Goal: Find specific page/section

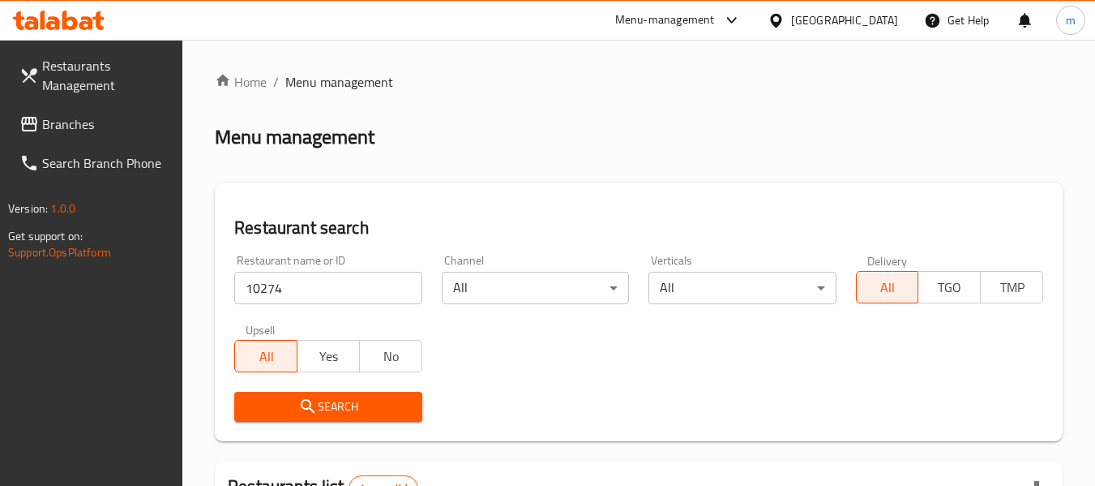
scroll to position [238, 0]
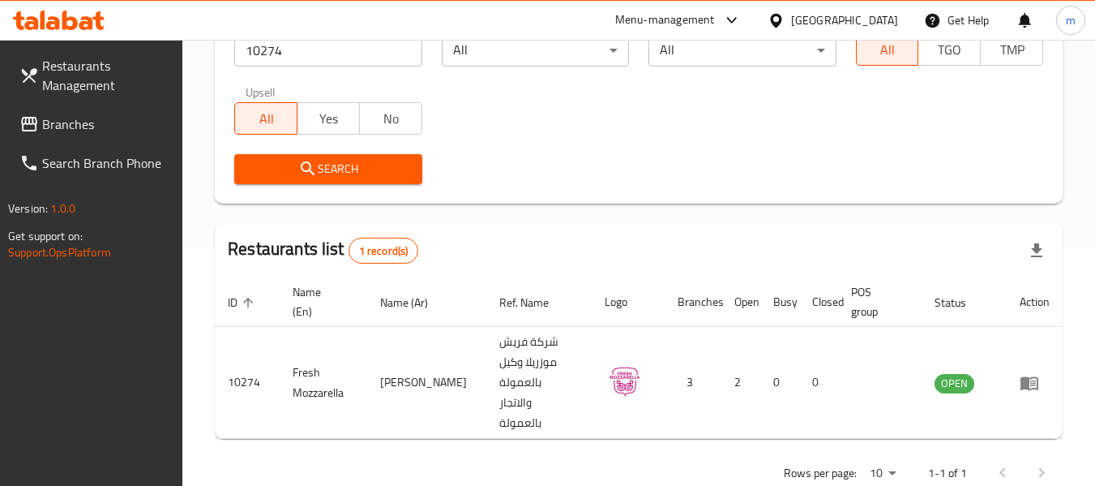
click at [884, 15] on div "[GEOGRAPHIC_DATA]" at bounding box center [844, 20] width 107 height 18
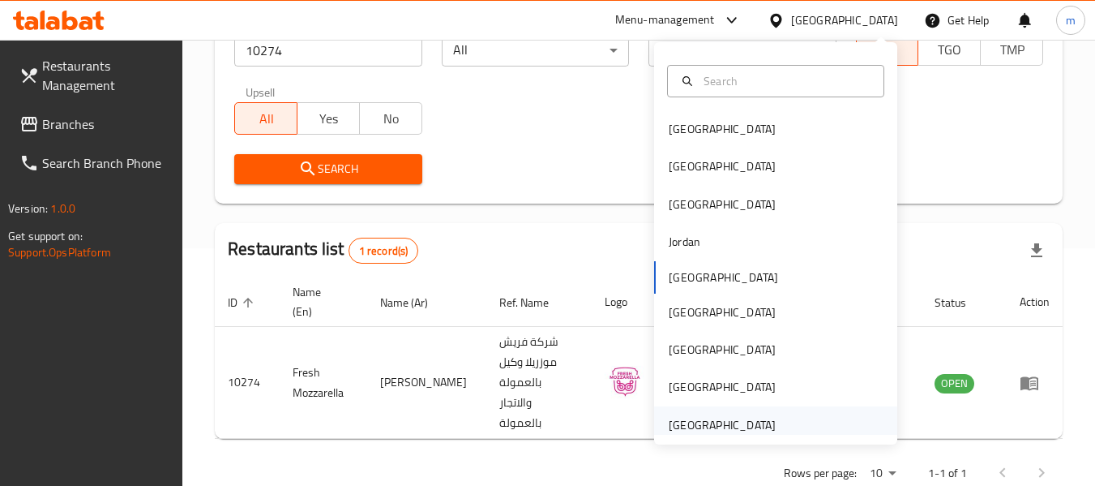
click at [696, 429] on div "[GEOGRAPHIC_DATA]" at bounding box center [722, 425] width 107 height 18
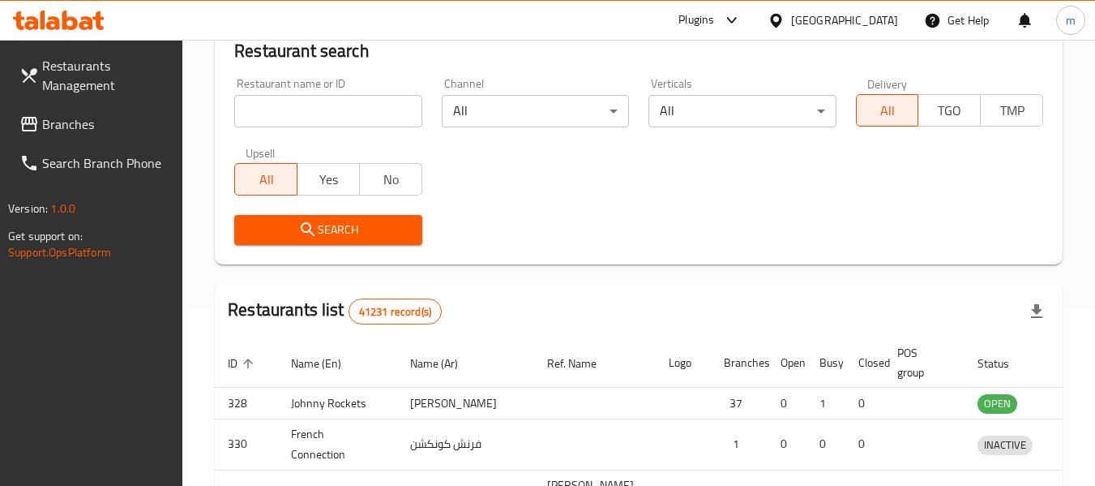
scroll to position [238, 0]
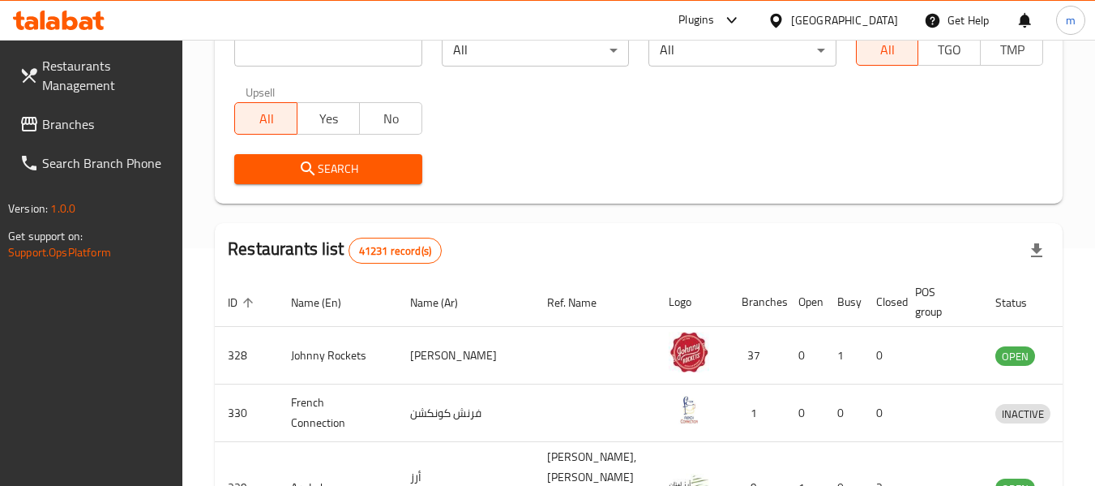
click at [80, 127] on span "Branches" at bounding box center [106, 123] width 128 height 19
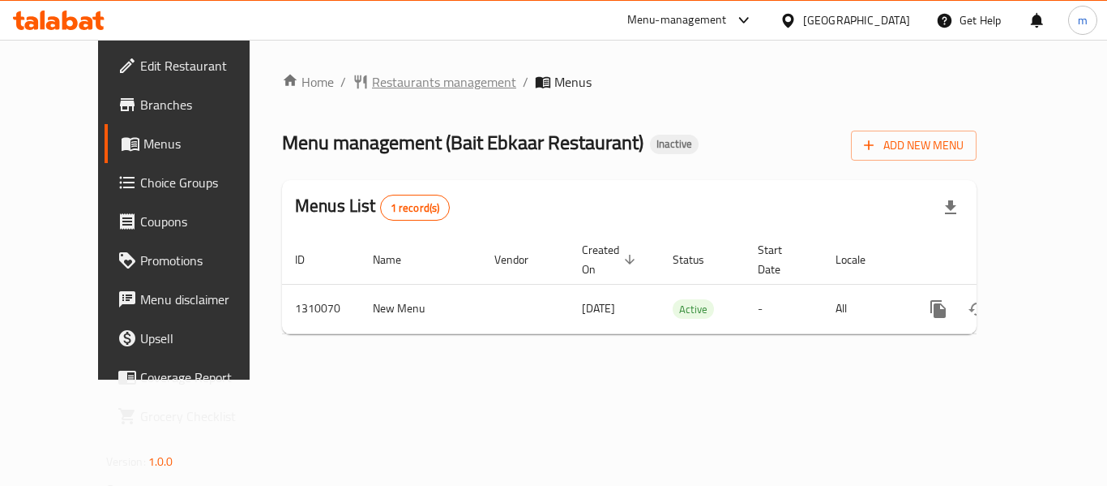
click at [372, 83] on span "Restaurants management" at bounding box center [444, 81] width 144 height 19
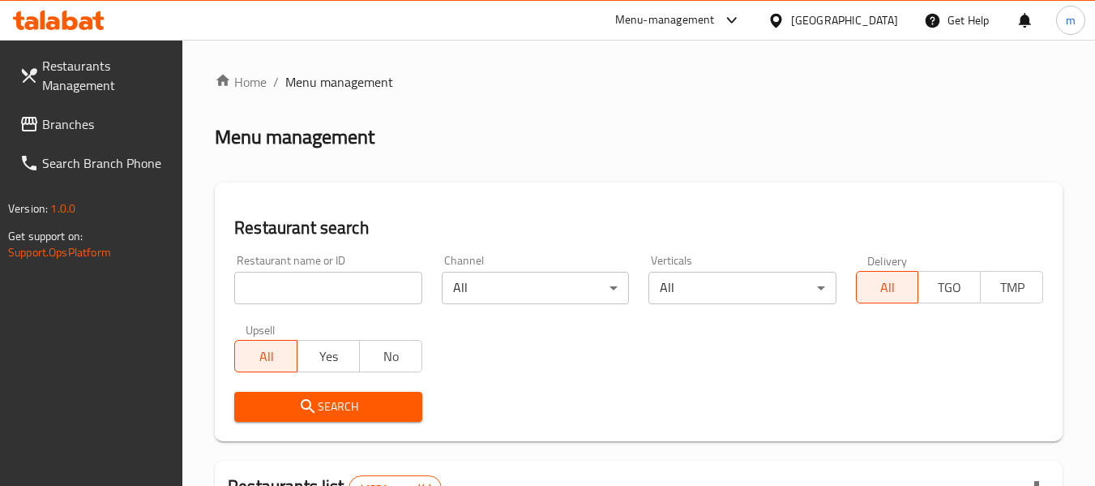
click at [330, 293] on input "search" at bounding box center [327, 288] width 187 height 32
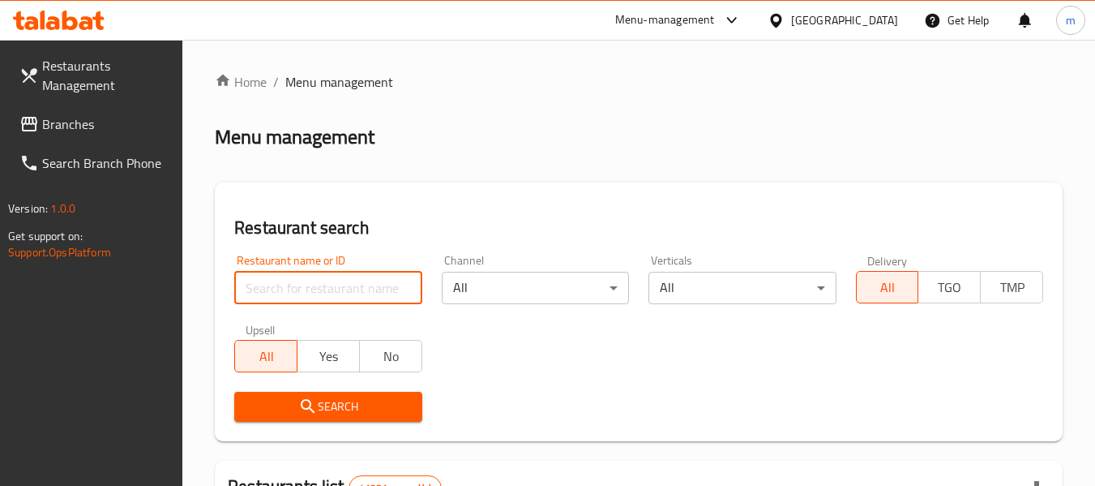
paste input "705230"
type input "705230"
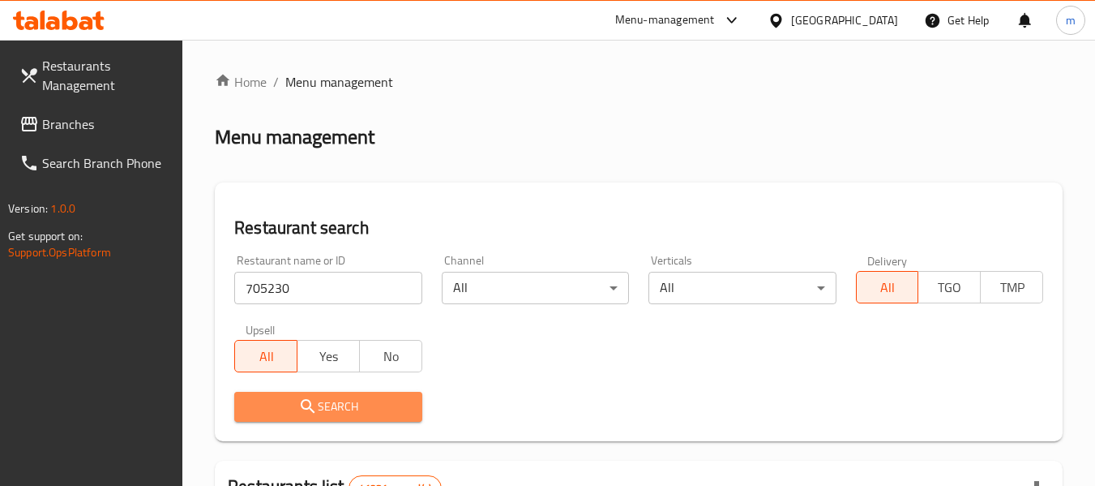
click at [350, 407] on span "Search" at bounding box center [327, 406] width 161 height 20
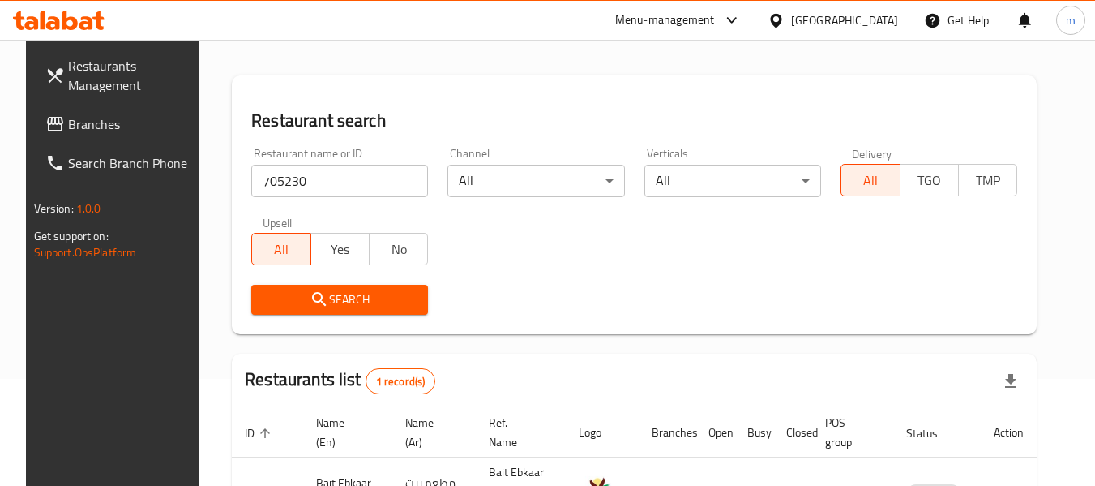
scroll to position [217, 0]
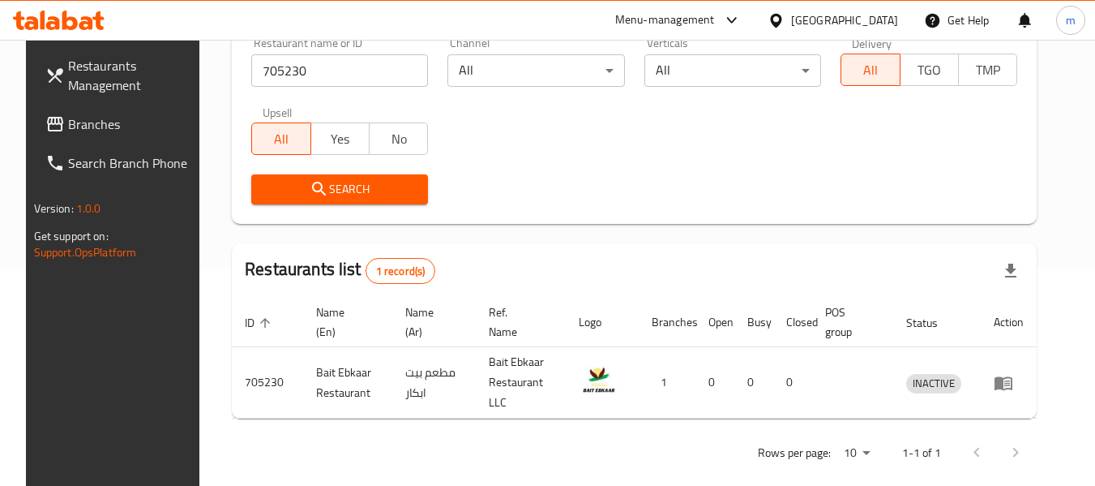
click at [863, 16] on div "[GEOGRAPHIC_DATA]" at bounding box center [844, 20] width 107 height 18
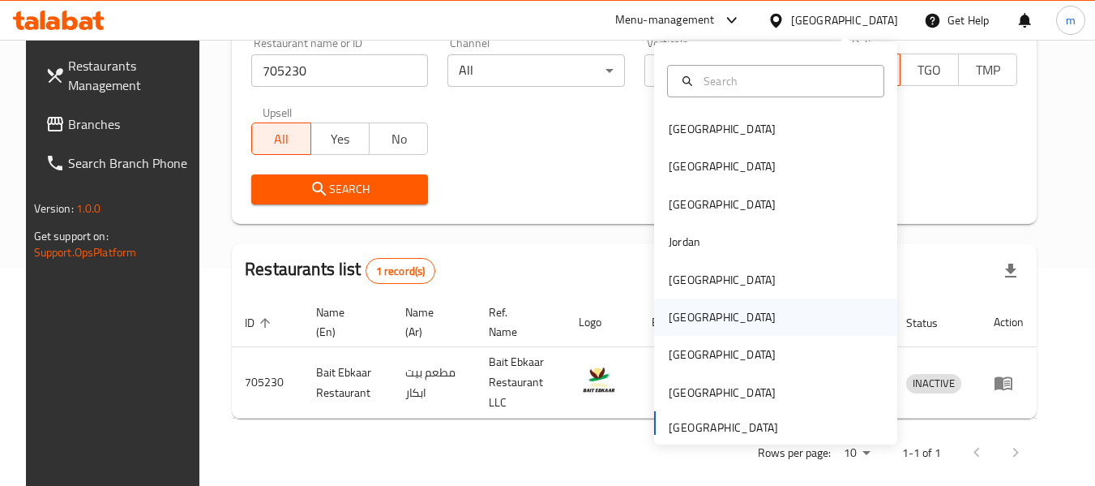
click at [697, 313] on div "[GEOGRAPHIC_DATA]" at bounding box center [722, 316] width 133 height 37
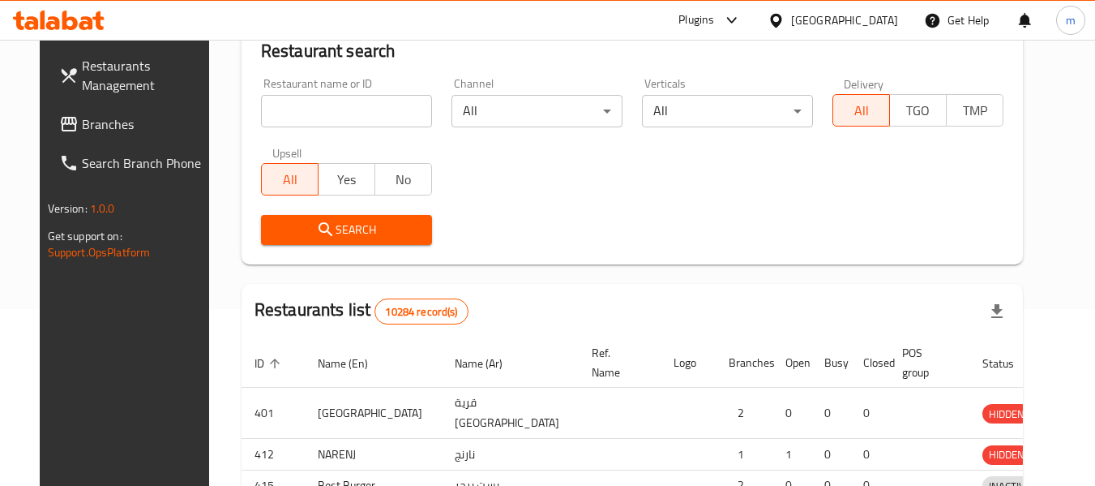
scroll to position [217, 0]
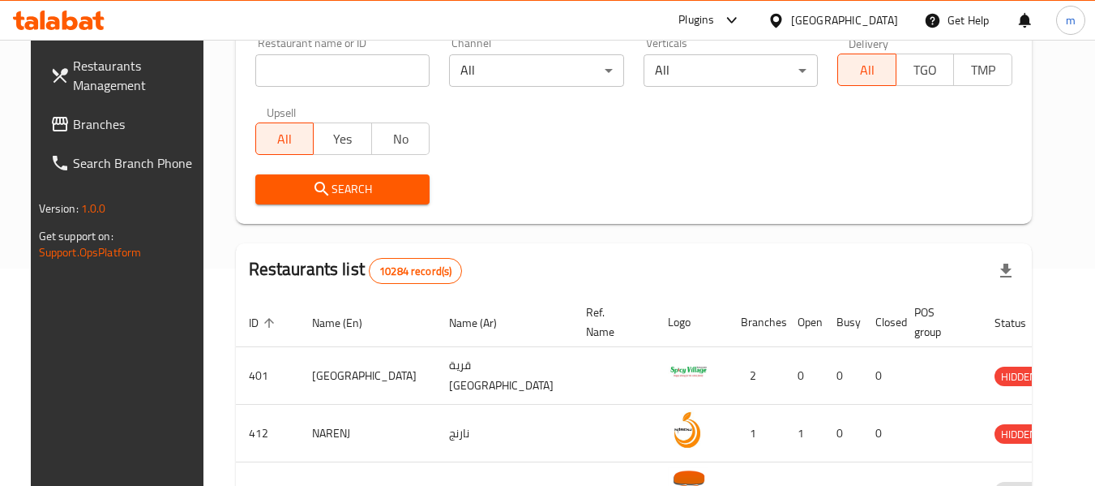
click at [81, 124] on span "Branches" at bounding box center [137, 123] width 128 height 19
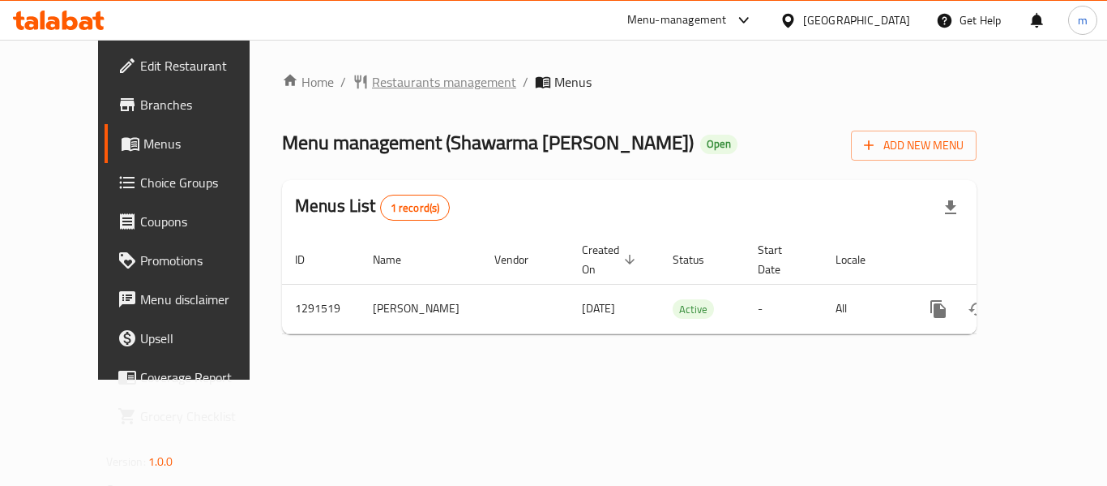
click at [379, 72] on span "Restaurants management" at bounding box center [444, 81] width 144 height 19
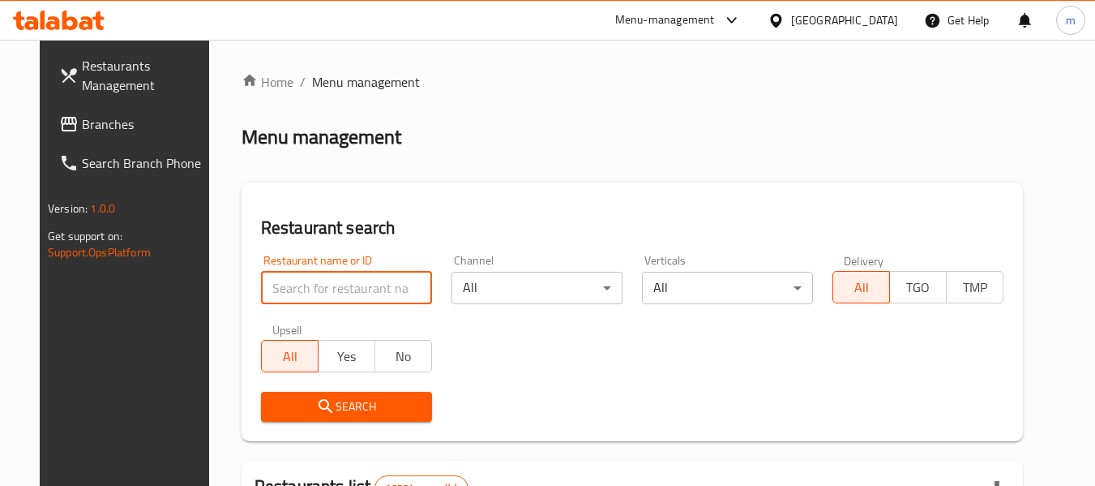
click at [343, 295] on input "search" at bounding box center [346, 288] width 171 height 32
paste input "698794"
type input "698794"
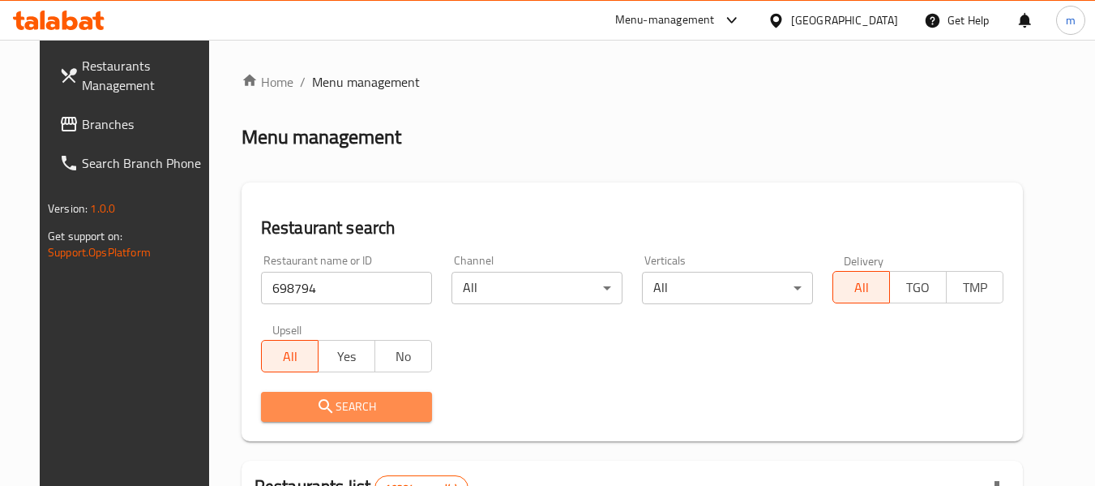
click at [362, 411] on span "Search" at bounding box center [346, 406] width 145 height 20
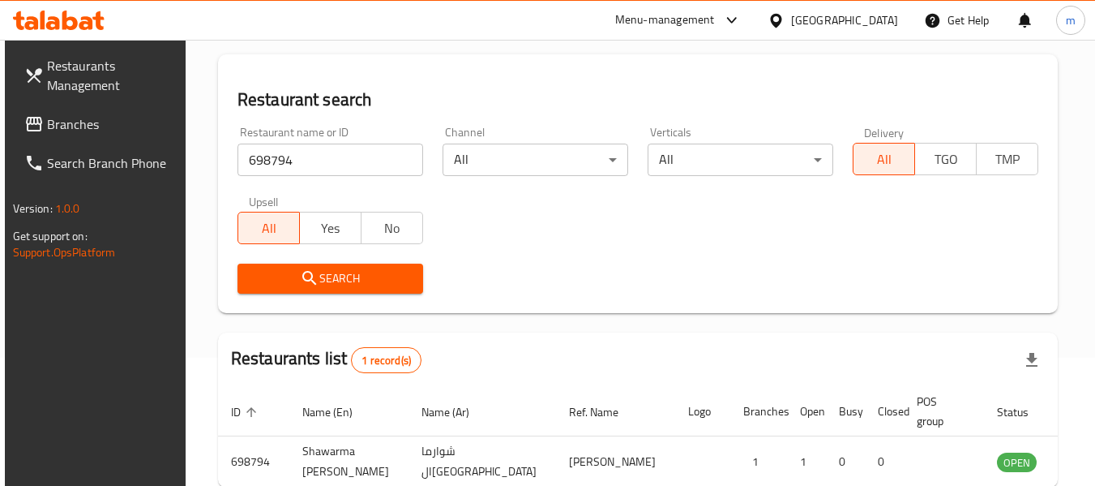
scroll to position [238, 0]
